Goal: Information Seeking & Learning: Learn about a topic

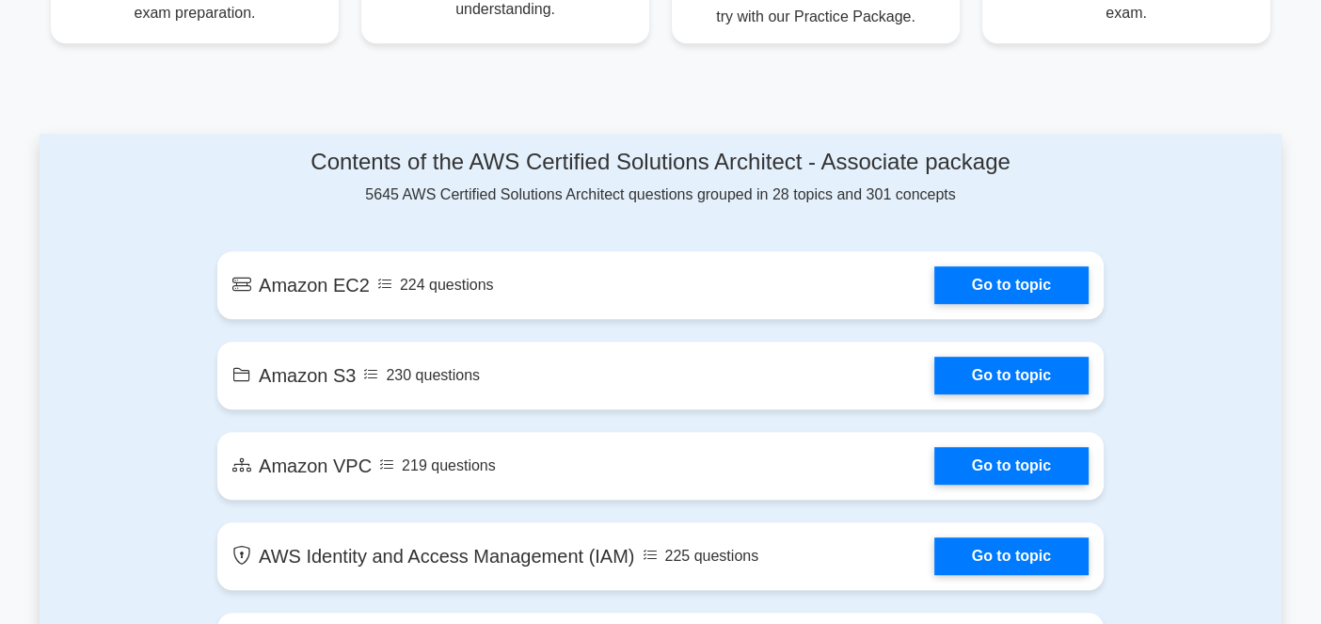
scroll to position [940, 0]
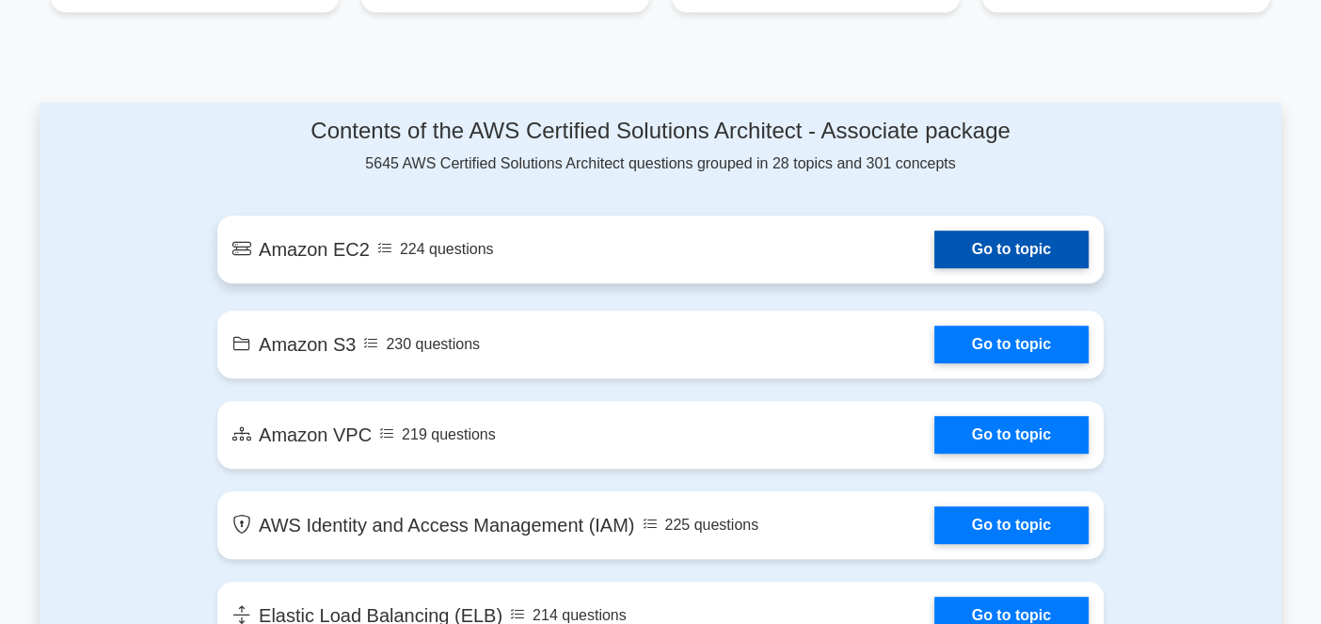
click at [935, 245] on link "Go to topic" at bounding box center [1012, 250] width 154 height 38
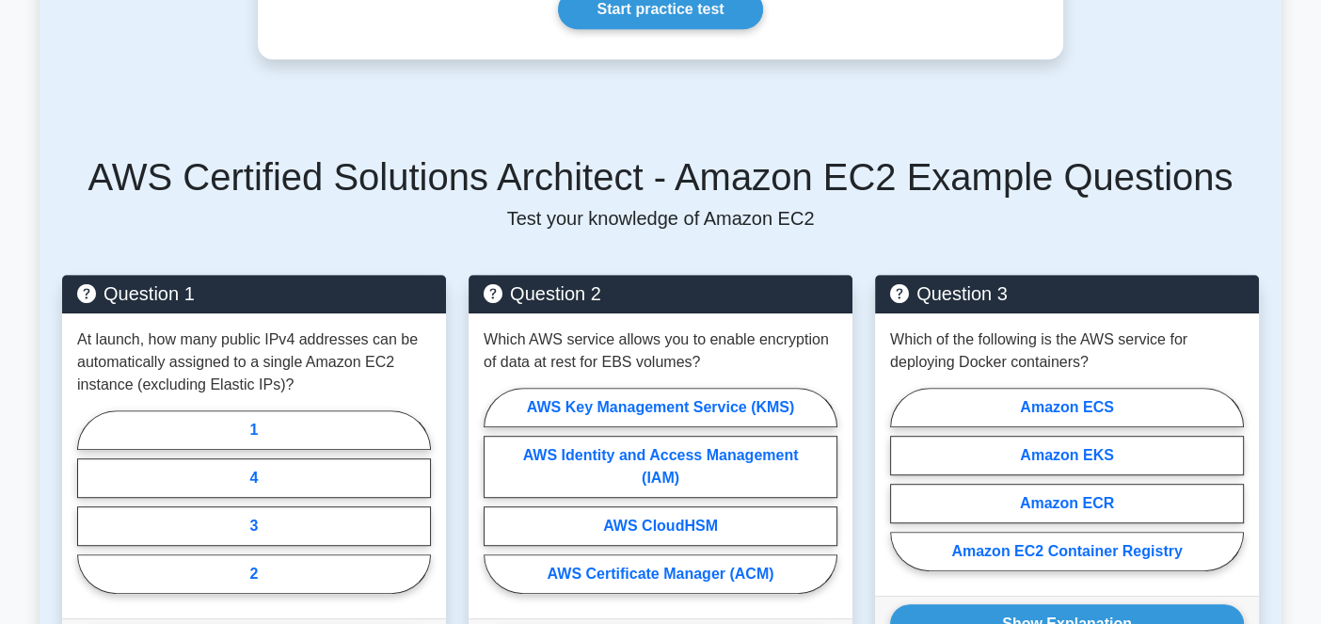
scroll to position [1035, 0]
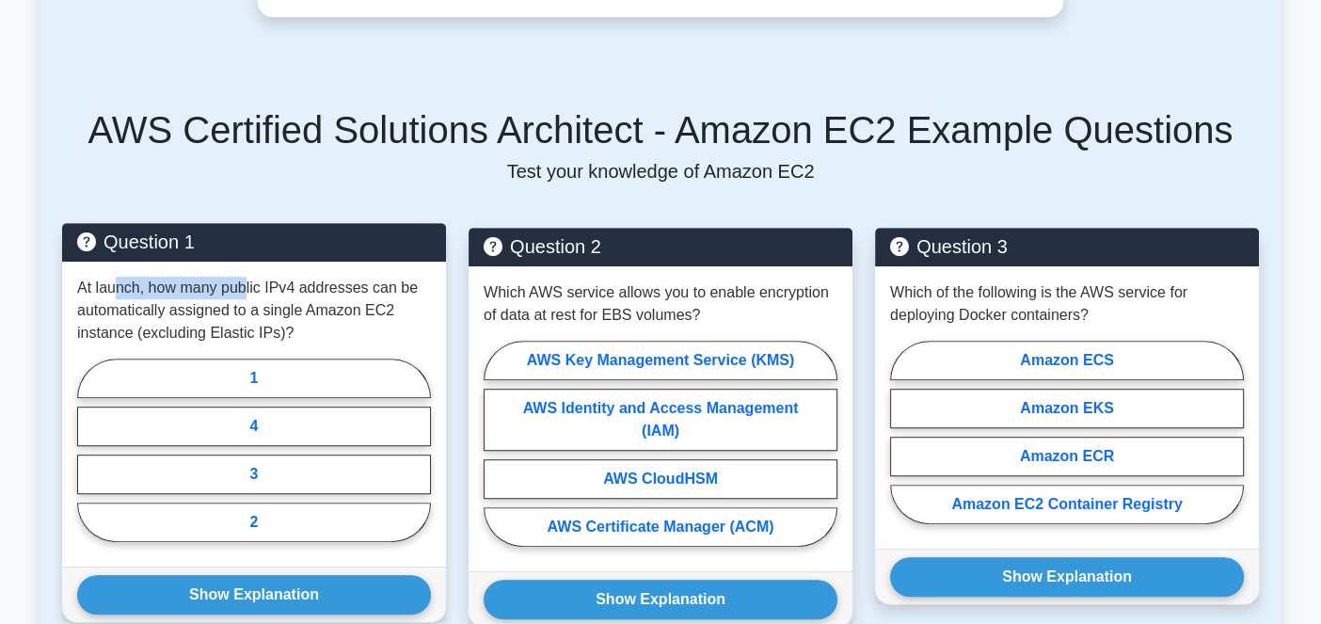
drag, startPoint x: 150, startPoint y: 296, endPoint x: 247, endPoint y: 296, distance: 96.9
click at [247, 296] on p "At launch, how many public IPv4 addresses can be automatically assigned to a si…" at bounding box center [254, 311] width 354 height 68
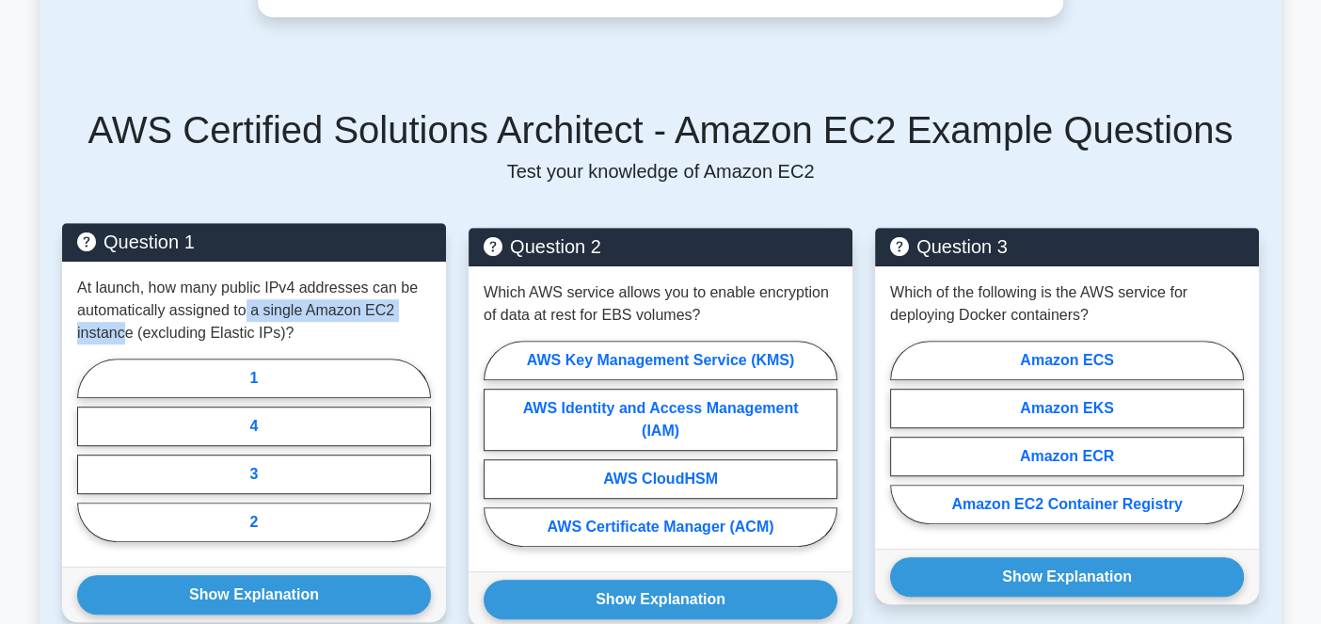
drag, startPoint x: 121, startPoint y: 322, endPoint x: 247, endPoint y: 313, distance: 125.5
click at [245, 313] on p "At launch, how many public IPv4 addresses can be automatically assigned to a si…" at bounding box center [254, 311] width 354 height 68
click at [254, 314] on p "At launch, how many public IPv4 addresses can be automatically assigned to a si…" at bounding box center [254, 311] width 354 height 68
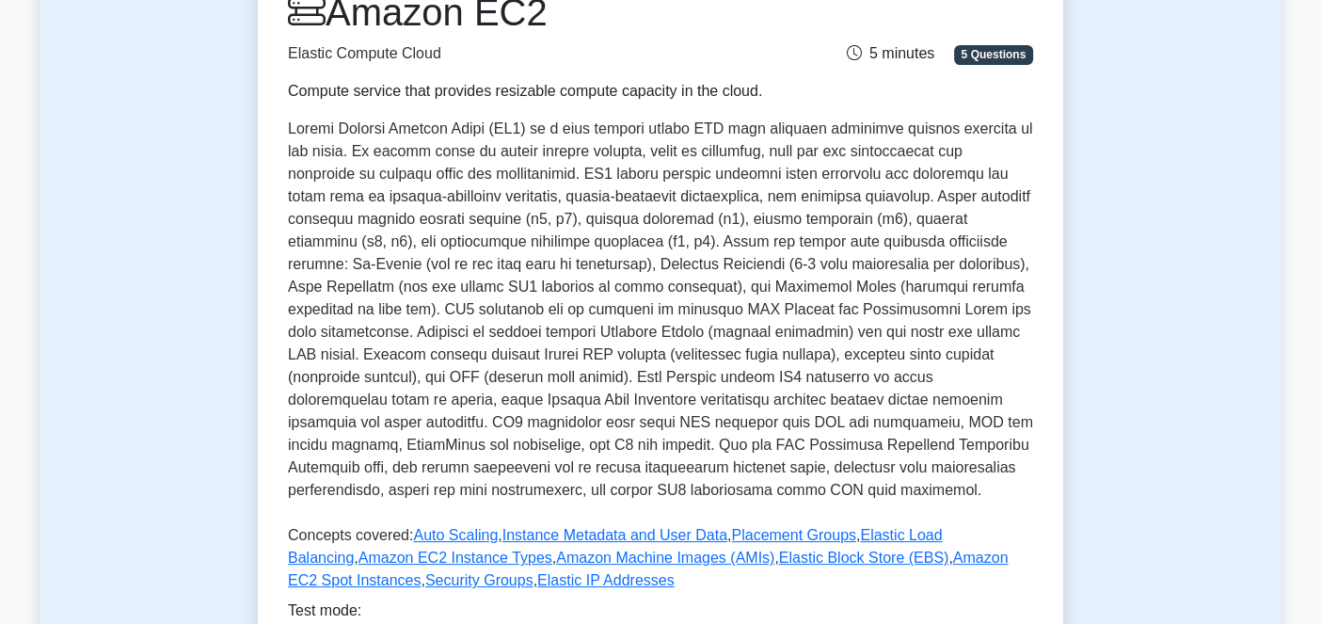
scroll to position [0, 0]
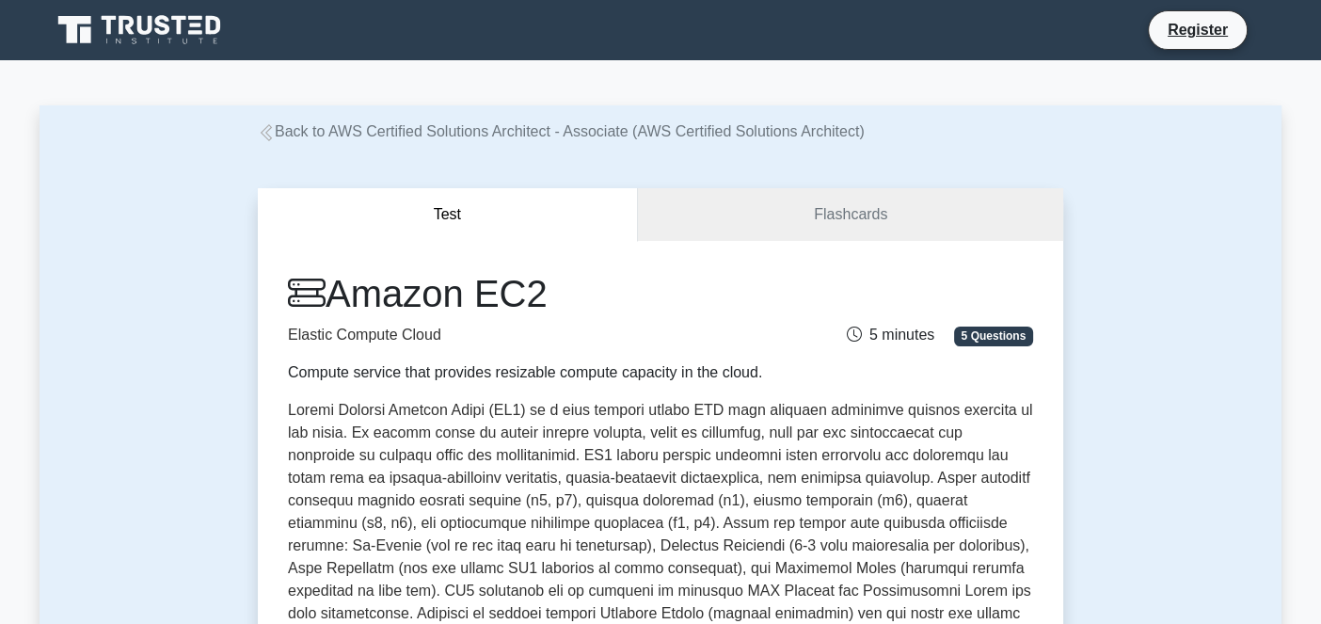
click at [255, 141] on div "Back to AWS Certified Solutions Architect - Associate (AWS Certified Solutions …" at bounding box center [661, 131] width 828 height 23
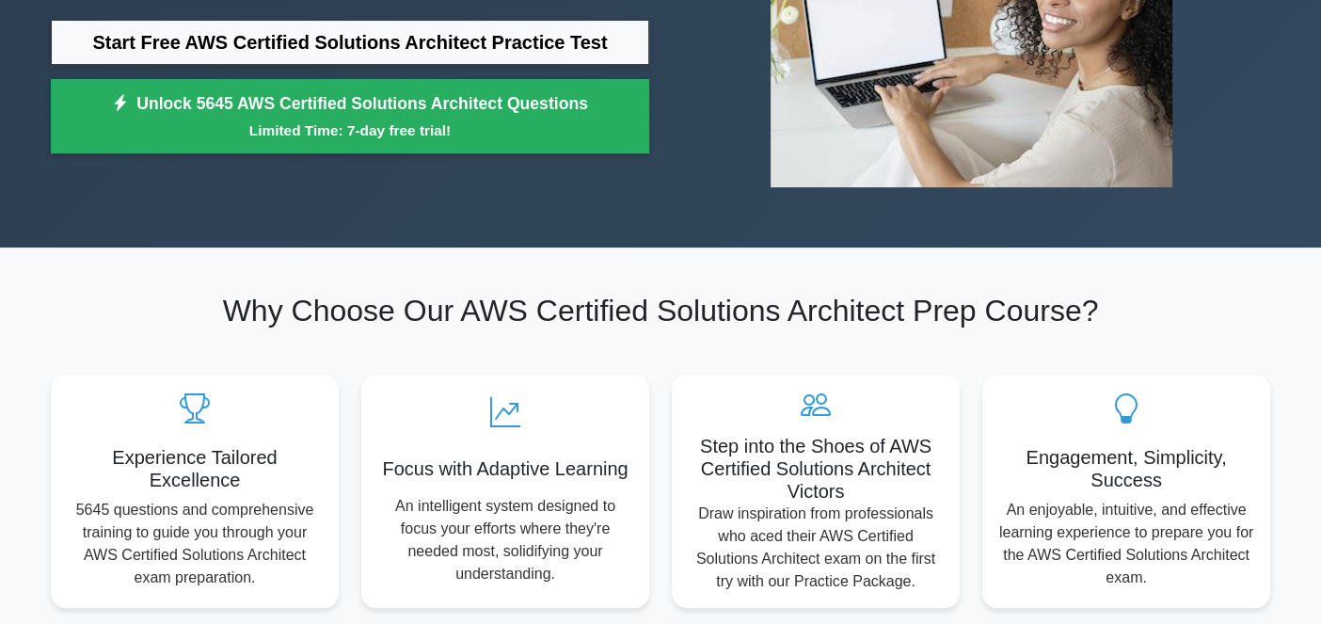
scroll to position [376, 0]
